Goal: Information Seeking & Learning: Learn about a topic

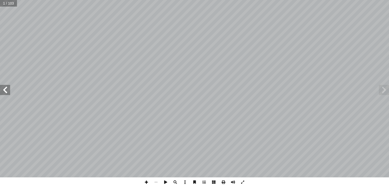
click at [144, 182] on span at bounding box center [147, 182] width 10 height 10
click at [154, 182] on span at bounding box center [156, 182] width 10 height 10
click at [4, 89] on span at bounding box center [5, 90] width 10 height 10
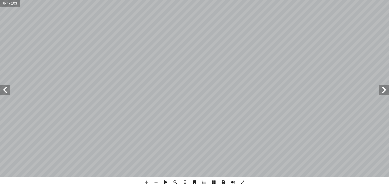
click at [4, 89] on span at bounding box center [5, 90] width 10 height 10
click at [156, 183] on span at bounding box center [156, 182] width 10 height 10
click at [6, 91] on span at bounding box center [5, 90] width 10 height 10
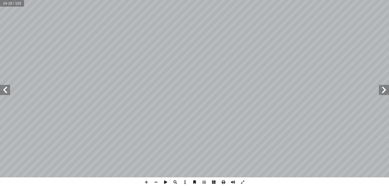
click at [6, 91] on span at bounding box center [5, 90] width 10 height 10
click at [383, 92] on span at bounding box center [384, 90] width 10 height 10
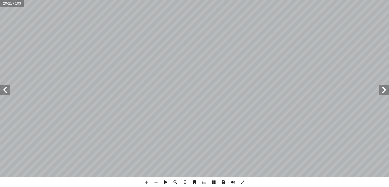
click at [6, 90] on span at bounding box center [5, 90] width 10 height 10
click at [156, 182] on span at bounding box center [156, 182] width 10 height 10
click at [381, 92] on span at bounding box center [384, 90] width 10 height 10
click at [5, 91] on span at bounding box center [5, 90] width 10 height 10
click at [383, 92] on span at bounding box center [384, 90] width 10 height 10
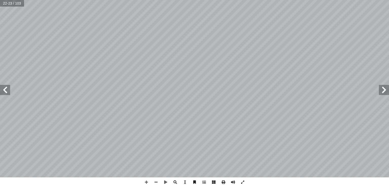
click at [383, 92] on span at bounding box center [384, 90] width 10 height 10
click at [5, 91] on span at bounding box center [5, 90] width 10 height 10
click at [380, 90] on span at bounding box center [384, 90] width 10 height 10
click at [382, 89] on span at bounding box center [384, 90] width 10 height 10
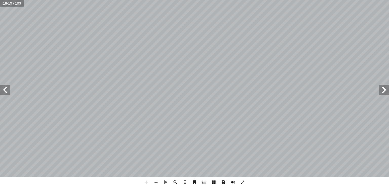
click at [156, 182] on span at bounding box center [156, 182] width 10 height 10
click at [383, 92] on span at bounding box center [384, 90] width 10 height 10
click at [384, 88] on span at bounding box center [384, 90] width 10 height 10
click at [145, 180] on span at bounding box center [147, 182] width 10 height 10
click at [156, 181] on span at bounding box center [156, 182] width 10 height 10
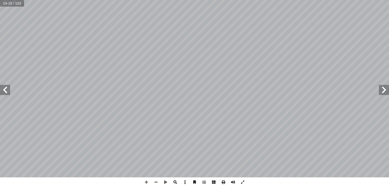
click at [173, 184] on div "1 ٠ نستنتج: ة. عن الكسر ً ه الفتحة عوضا ّ ن، وعلامة جر َّ نو ُ ي � ب ل رف اسم م…" at bounding box center [194, 93] width 389 height 187
click at [173, 184] on span at bounding box center [175, 182] width 10 height 10
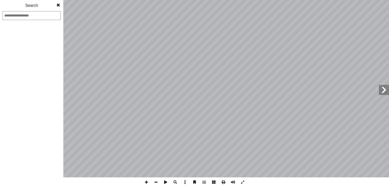
click at [173, 184] on span at bounding box center [175, 182] width 10 height 10
